Goal: Find specific page/section: Find specific page/section

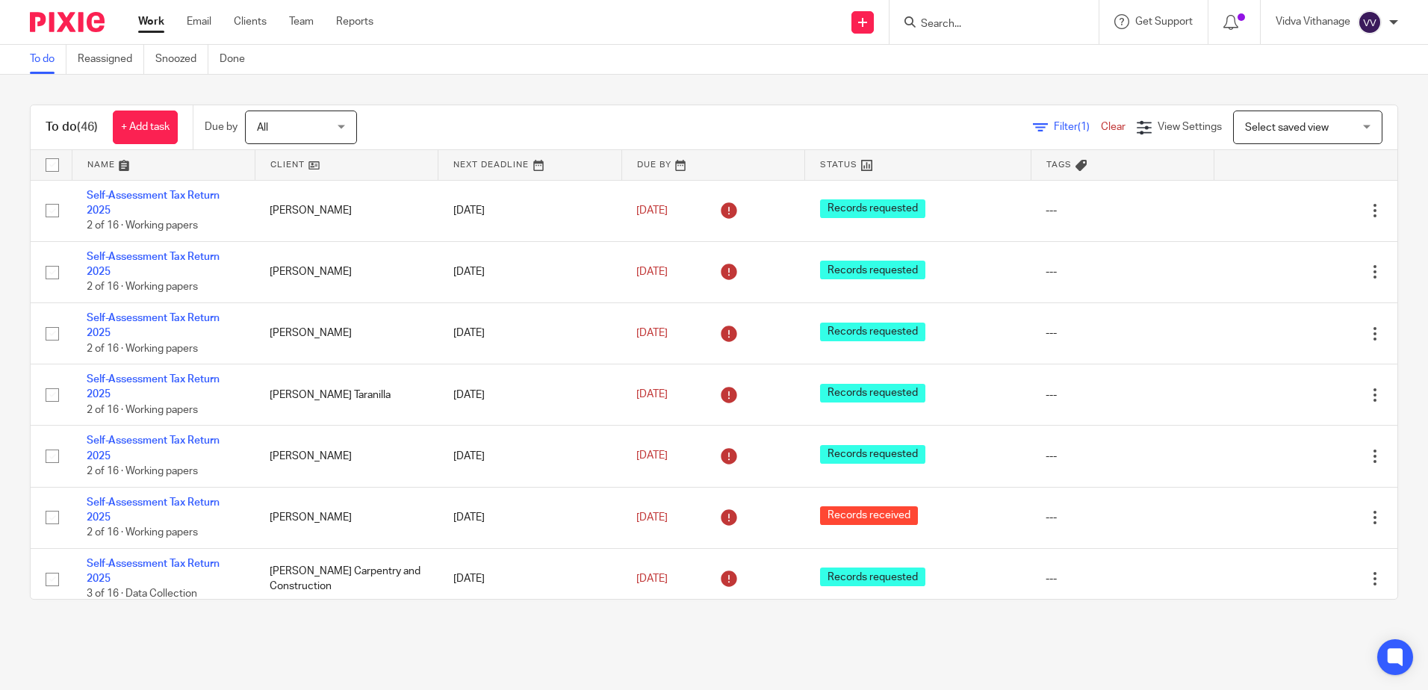
drag, startPoint x: 0, startPoint y: 0, endPoint x: 1033, endPoint y: 23, distance: 1033.4
click at [1033, 23] on input "Search" at bounding box center [987, 24] width 134 height 13
type input "p"
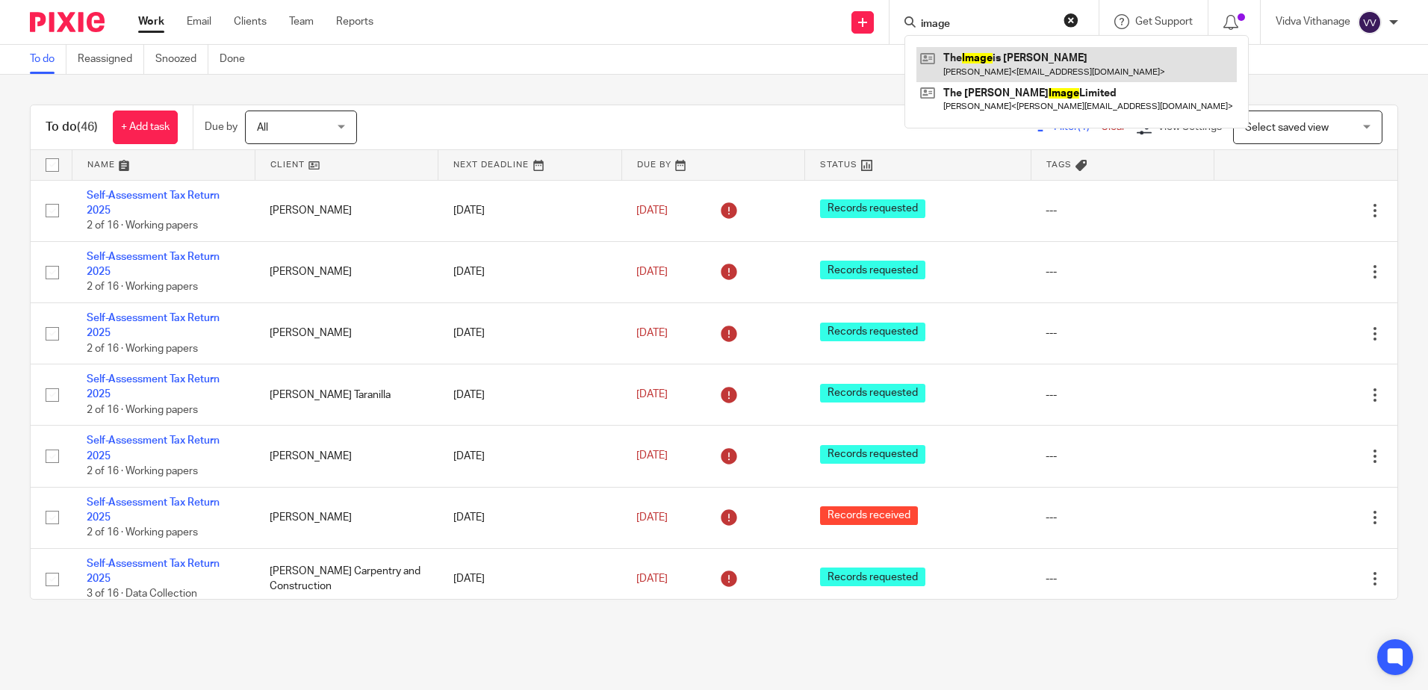
type input "image"
click at [1044, 80] on link at bounding box center [1077, 64] width 320 height 34
